Goal: Find specific page/section: Find specific page/section

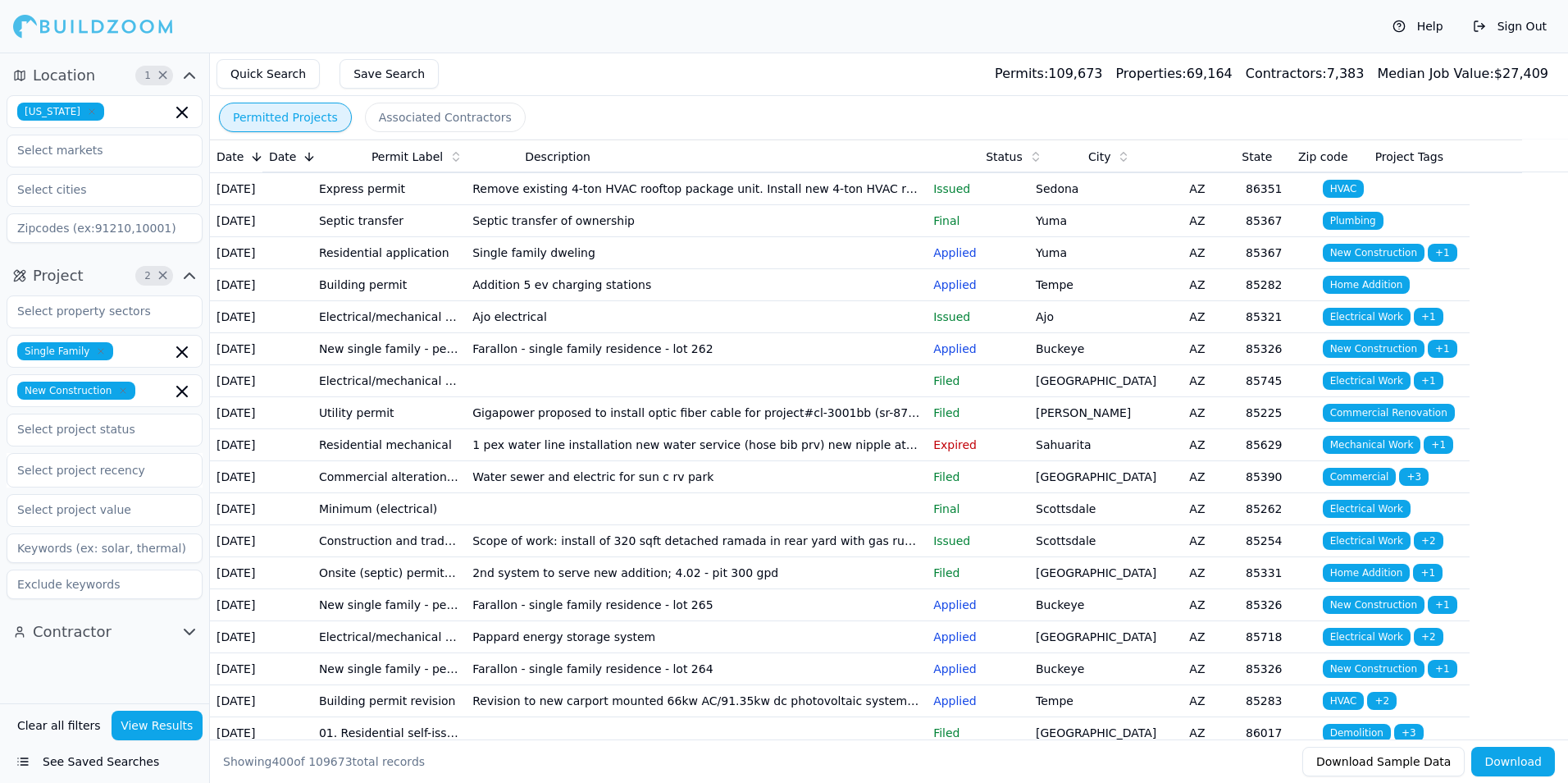
scroll to position [15069, 0]
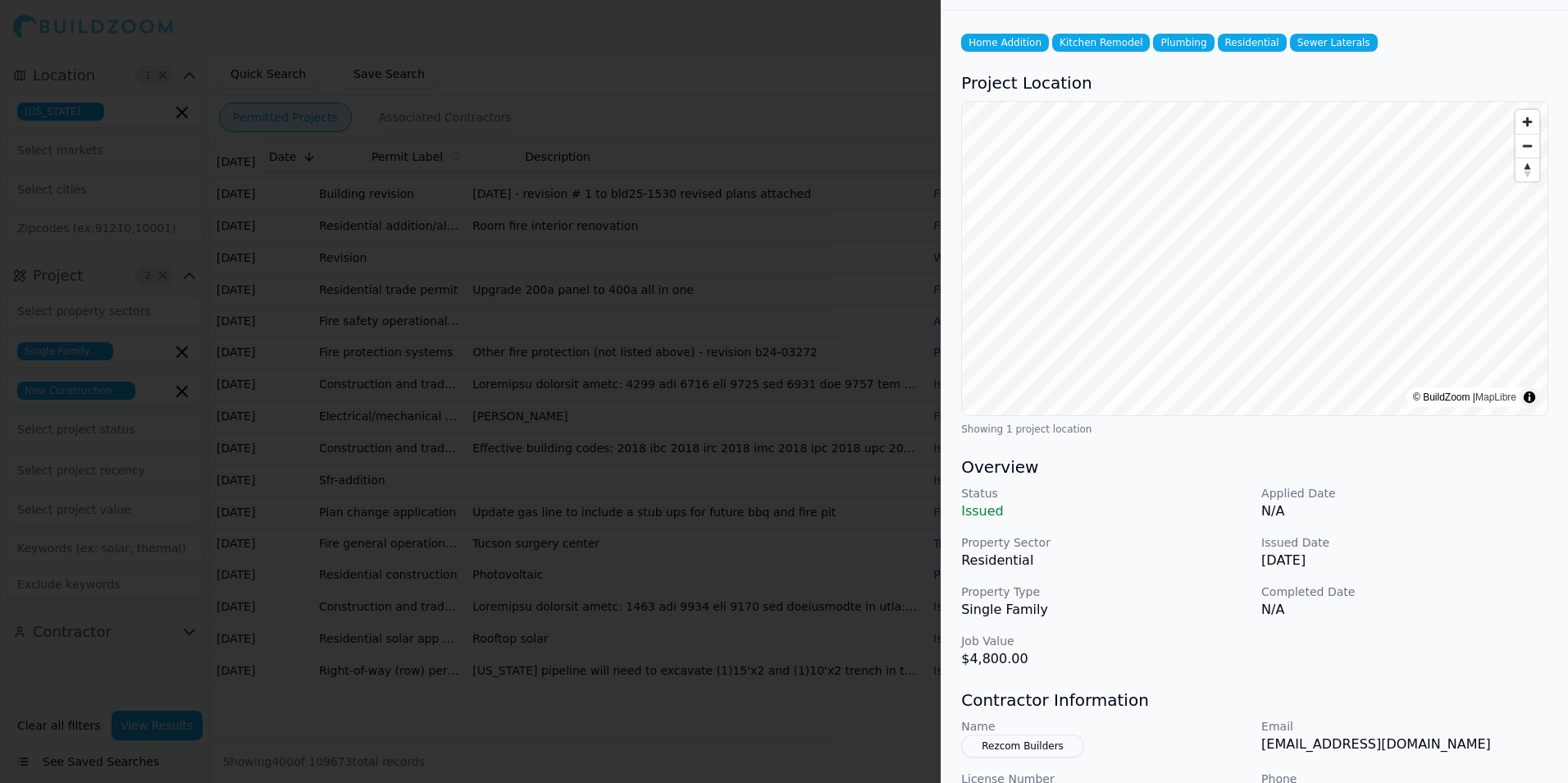
scroll to position [0, 0]
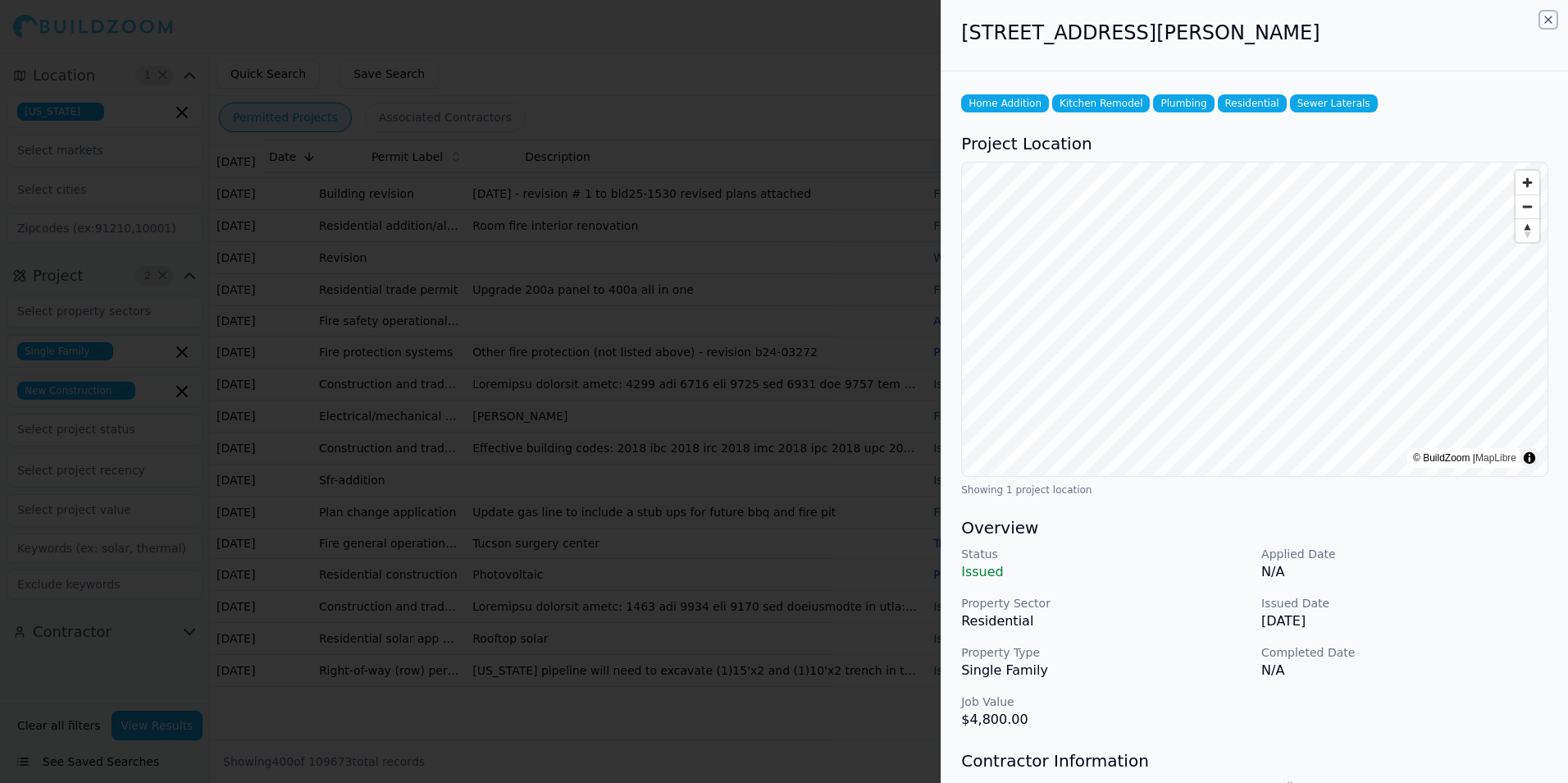
click at [1551, 18] on icon "button" at bounding box center [1549, 20] width 7 height 7
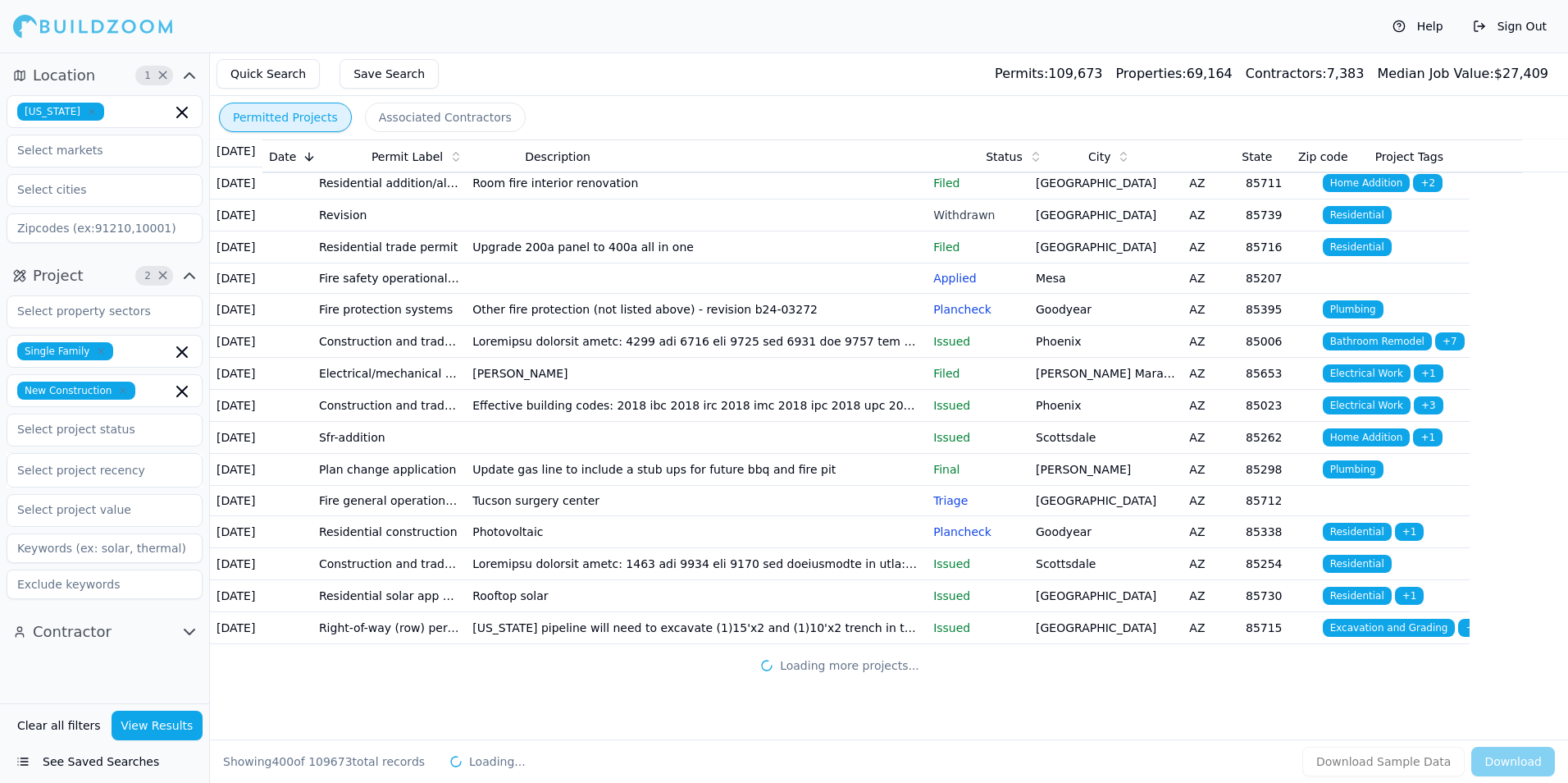
scroll to position [15643, 0]
